Goal: Transaction & Acquisition: Purchase product/service

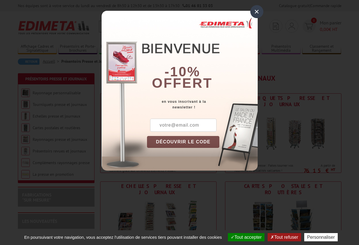
click at [257, 10] on div "×" at bounding box center [256, 11] width 13 height 13
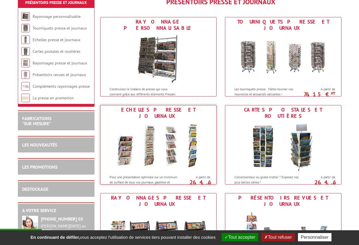
scroll to position [67, 0]
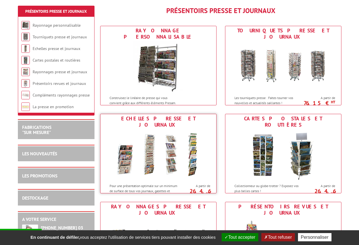
click at [149, 161] on img at bounding box center [158, 154] width 105 height 51
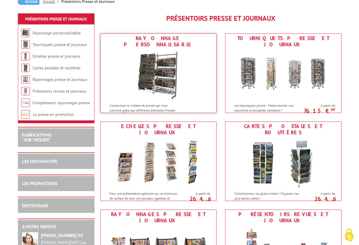
click at [144, 70] on img at bounding box center [158, 74] width 51 height 51
click at [144, 69] on img at bounding box center [158, 74] width 51 height 51
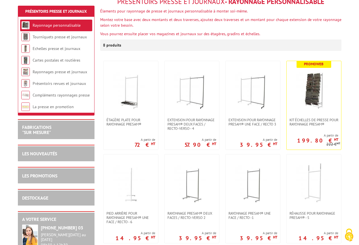
scroll to position [85, 0]
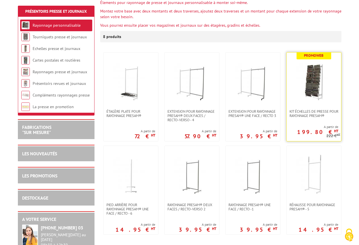
click at [314, 87] on img at bounding box center [314, 81] width 40 height 40
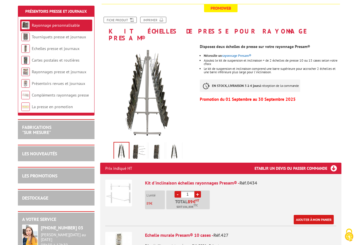
scroll to position [57, 0]
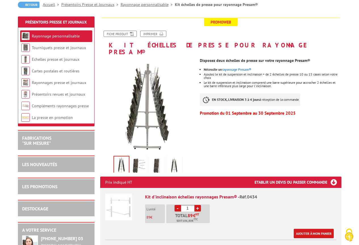
click at [136, 157] on img at bounding box center [139, 166] width 14 height 18
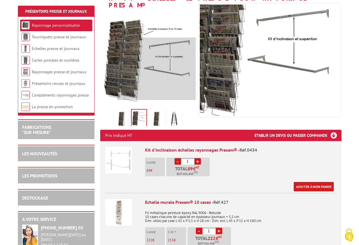
scroll to position [113, 0]
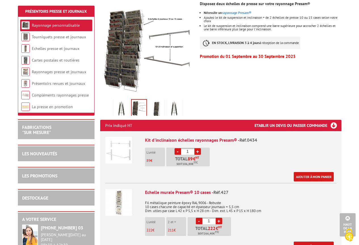
click at [199, 148] on link "+" at bounding box center [197, 151] width 7 height 7
type input "2"
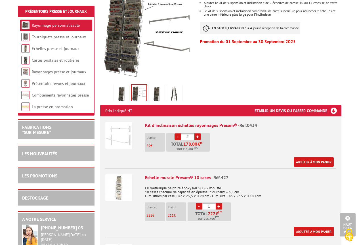
scroll to position [142, 0]
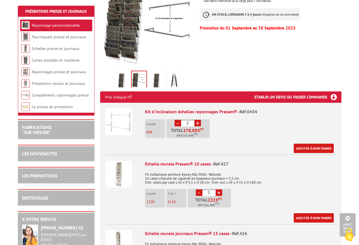
click at [219, 189] on link "+" at bounding box center [219, 192] width 7 height 7
click at [197, 189] on link "-" at bounding box center [199, 192] width 7 height 7
type input "2"
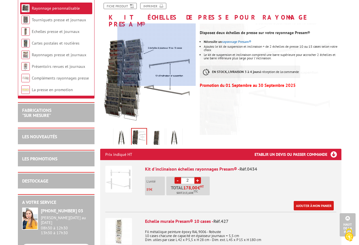
scroll to position [0, 0]
